Goal: Task Accomplishment & Management: Complete application form

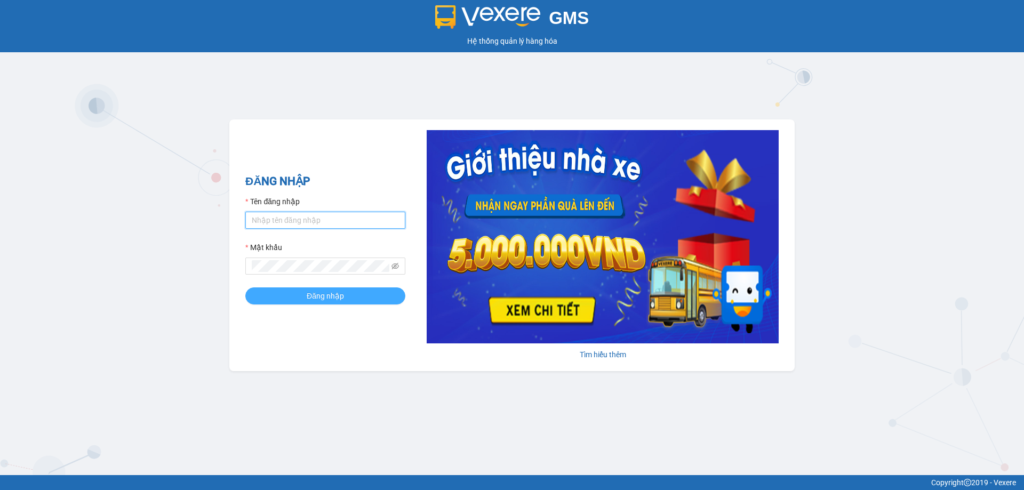
type input "hienhl.ct"
click at [300, 299] on button "Đăng nhập" at bounding box center [325, 296] width 160 height 17
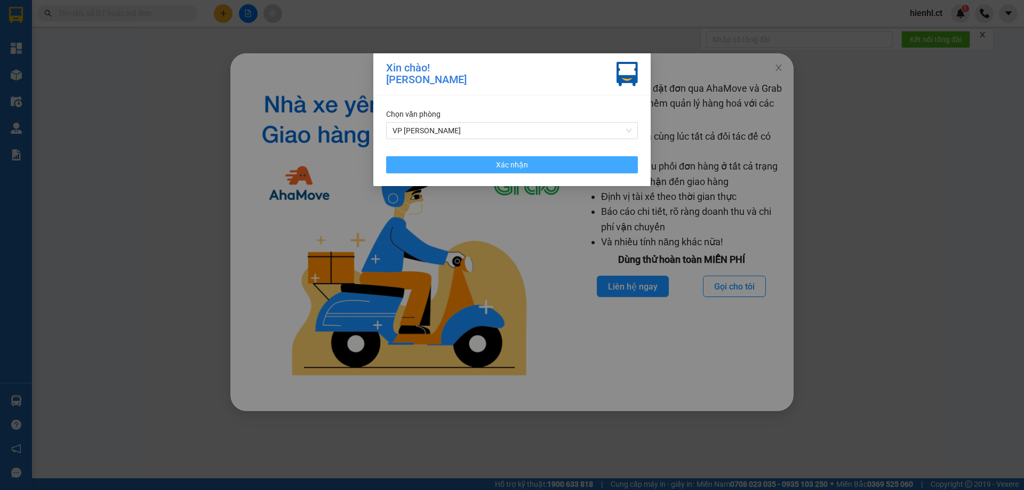
click at [527, 166] on span "Xác nhận" at bounding box center [512, 165] width 32 height 12
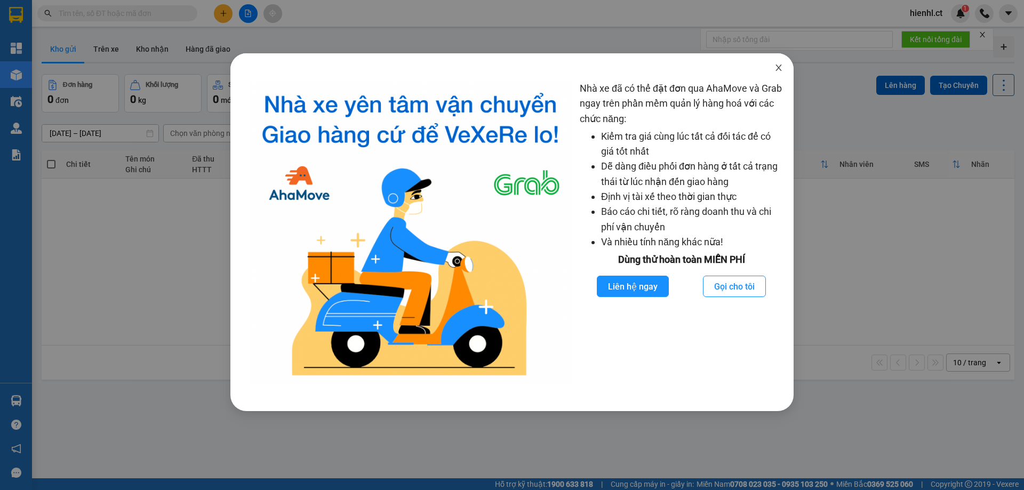
click at [783, 69] on icon "close" at bounding box center [779, 67] width 9 height 9
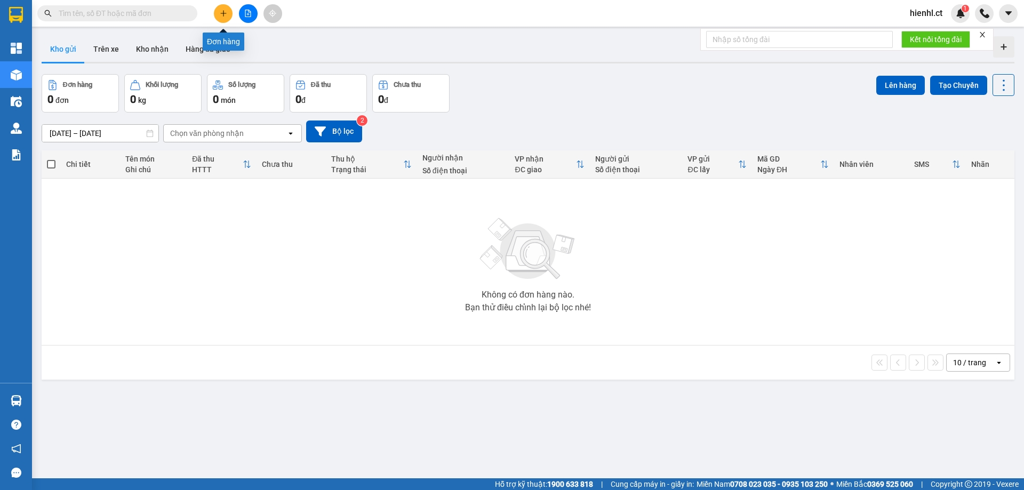
click at [225, 12] on icon "plus" at bounding box center [223, 13] width 7 height 7
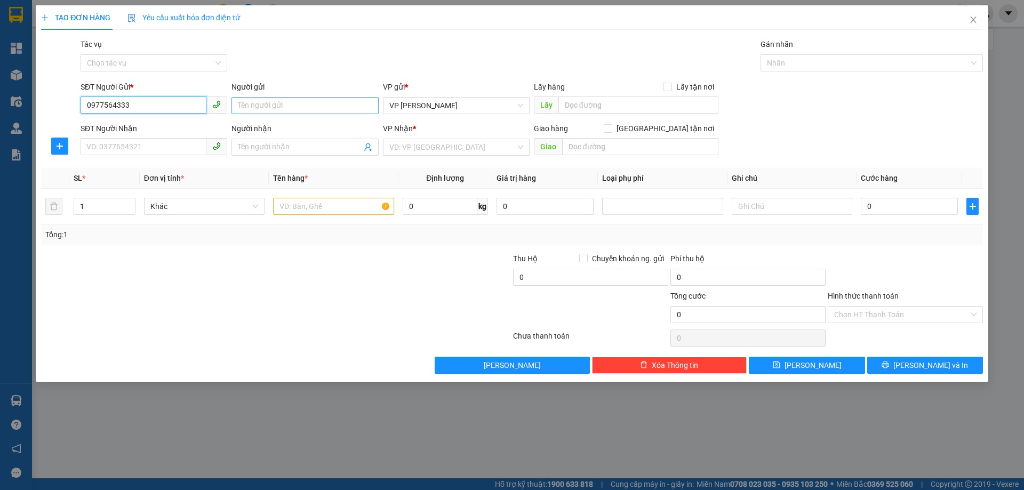
type input "0977564333"
click at [276, 102] on input "Người gửi" at bounding box center [305, 105] width 147 height 17
type input "bác hà"
click at [132, 147] on input "SĐT Người Nhận" at bounding box center [144, 146] width 126 height 17
type input "0915858669"
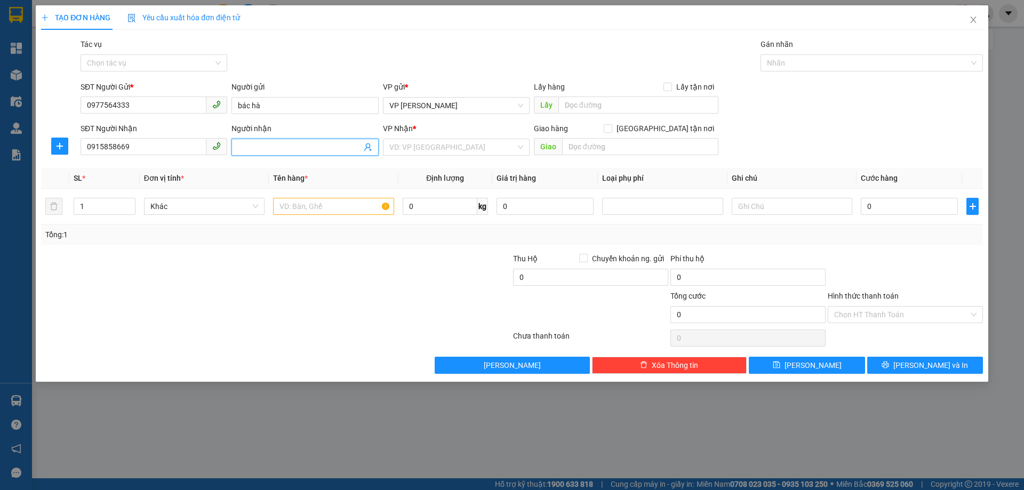
click at [264, 140] on span at bounding box center [305, 147] width 147 height 17
type input "C TUYẾT"
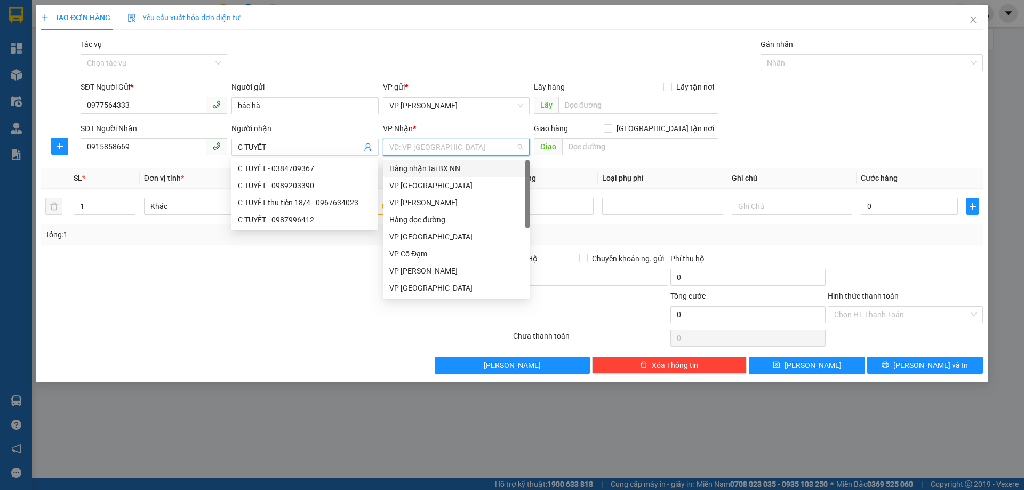
click at [423, 149] on input "search" at bounding box center [452, 147] width 126 height 16
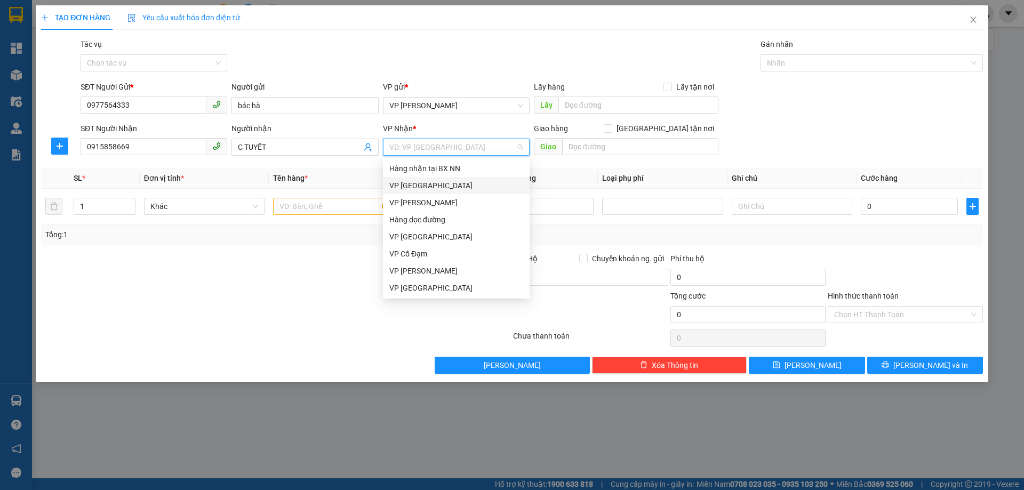
click at [423, 183] on div "VP [GEOGRAPHIC_DATA]" at bounding box center [456, 186] width 134 height 12
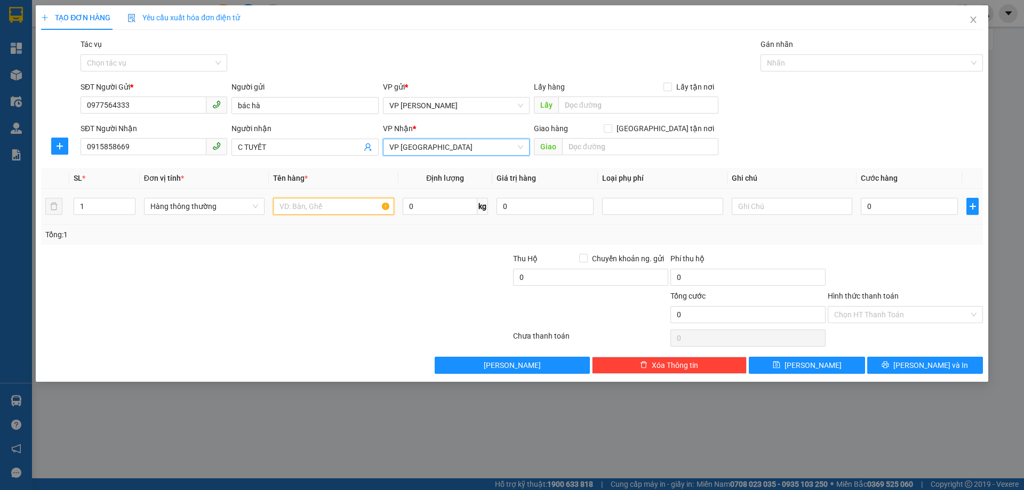
click at [295, 210] on input "text" at bounding box center [333, 206] width 121 height 17
type input "1 TÚI GIÁY TỜ"
click at [873, 204] on input "0" at bounding box center [909, 206] width 97 height 17
type input "3"
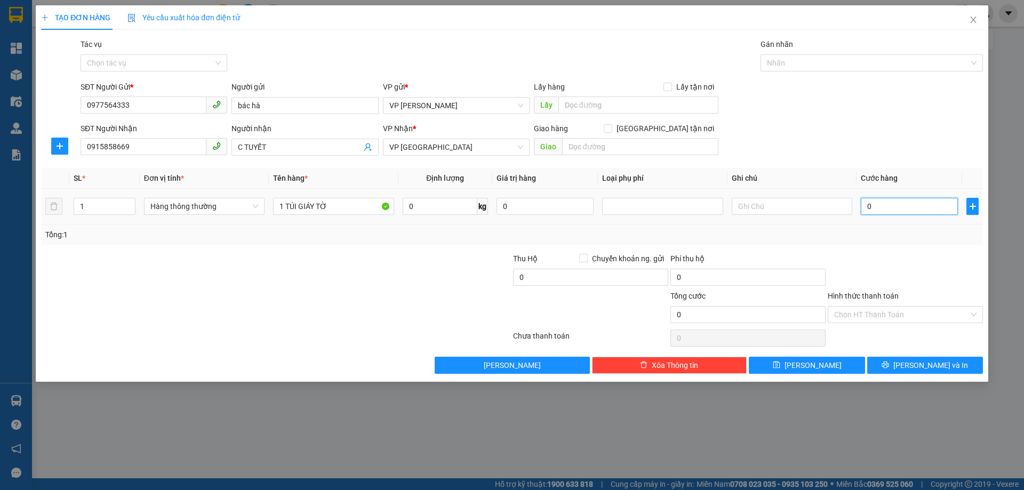
type input "3"
type input "30"
type input "300"
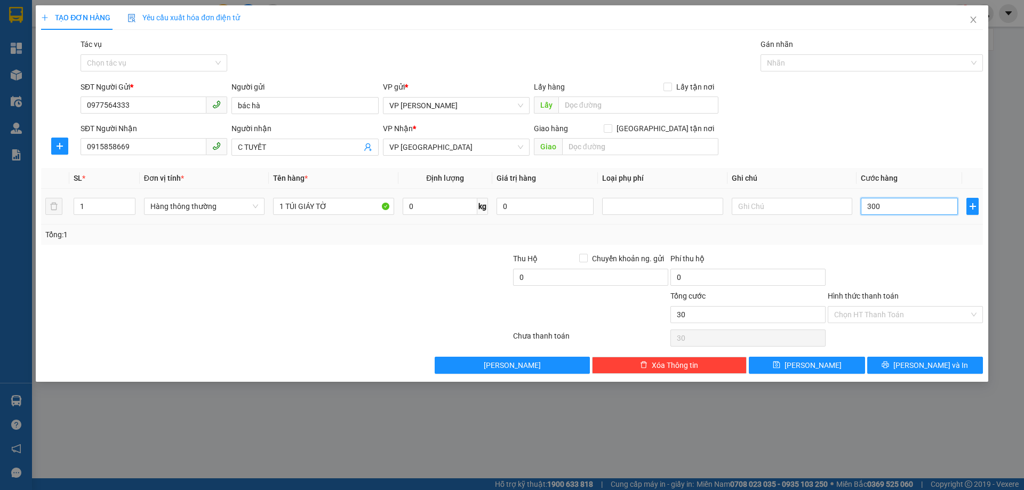
type input "300"
type input "3.000"
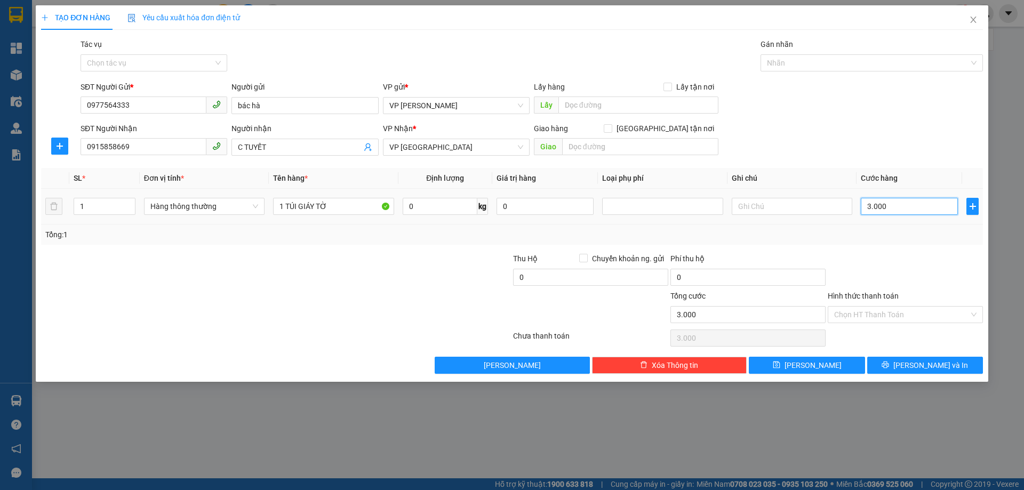
type input "30.000"
click at [926, 368] on span "[PERSON_NAME] và In" at bounding box center [931, 366] width 75 height 12
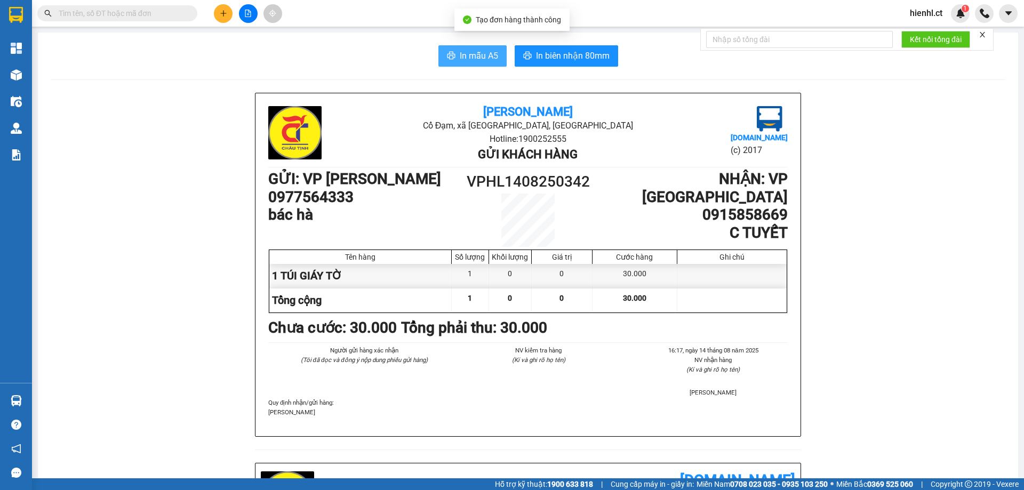
click at [466, 50] on span "In mẫu A5" at bounding box center [479, 55] width 38 height 13
drag, startPoint x: 453, startPoint y: 59, endPoint x: 449, endPoint y: 49, distance: 11.0
click at [453, 59] on button "In mẫu A5" at bounding box center [473, 55] width 68 height 21
click at [479, 54] on span "In mẫu A5" at bounding box center [479, 55] width 38 height 13
